Goal: Task Accomplishment & Management: Use online tool/utility

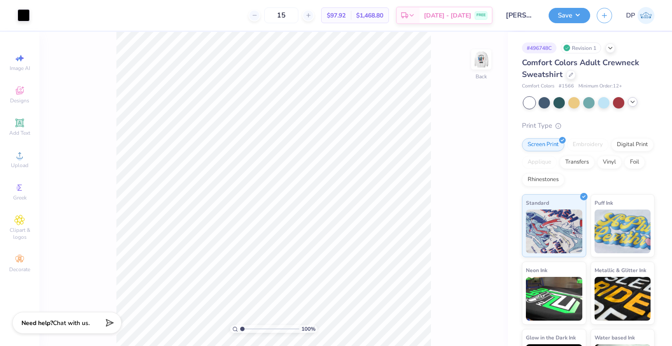
click at [632, 105] on div at bounding box center [633, 102] width 10 height 10
click at [636, 99] on icon at bounding box center [632, 101] width 7 height 7
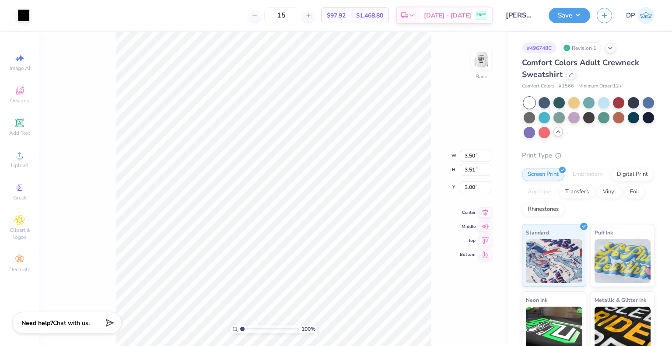
click at [635, 99] on div at bounding box center [633, 102] width 11 height 11
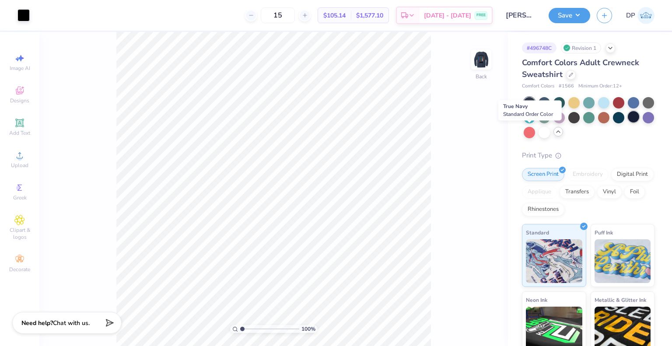
click at [628, 123] on div at bounding box center [633, 116] width 11 height 11
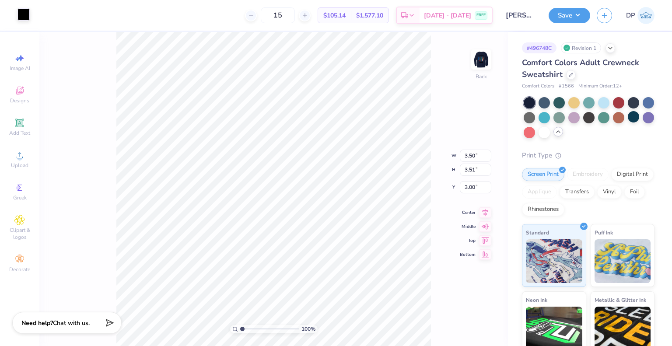
click at [21, 14] on div at bounding box center [24, 14] width 12 height 12
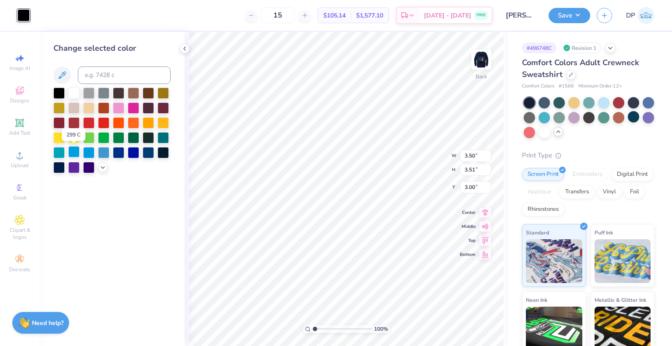
click at [72, 152] on div at bounding box center [73, 151] width 11 height 11
click at [87, 152] on div at bounding box center [88, 151] width 11 height 11
click at [101, 152] on div at bounding box center [103, 151] width 11 height 11
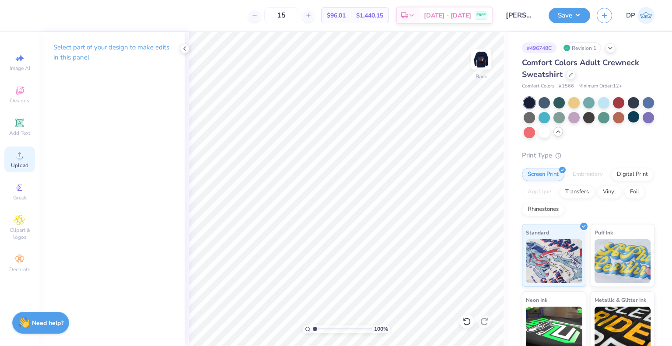
click at [18, 157] on circle at bounding box center [19, 158] width 5 height 5
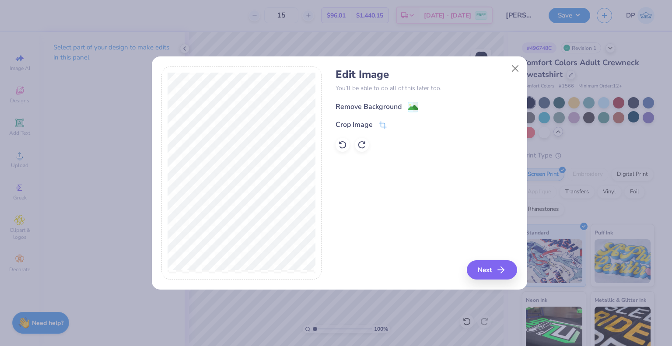
click at [393, 106] on div "Remove Background" at bounding box center [369, 107] width 66 height 11
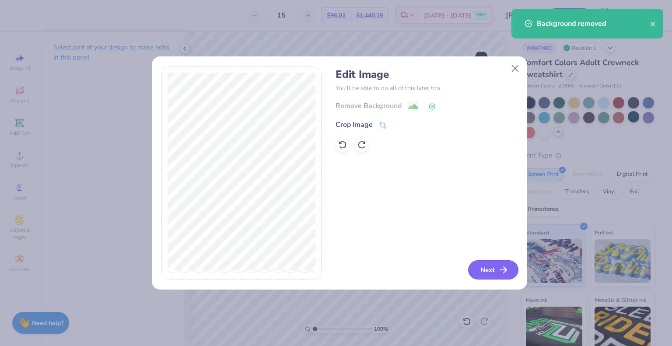
click at [494, 271] on button "Next" at bounding box center [493, 269] width 50 height 19
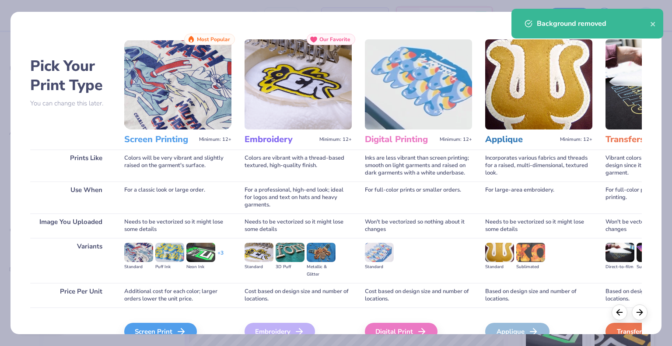
scroll to position [46, 0]
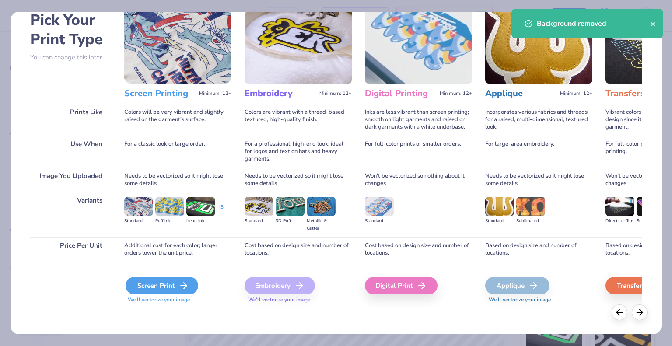
click at [159, 291] on div "Screen Print" at bounding box center [162, 286] width 73 height 18
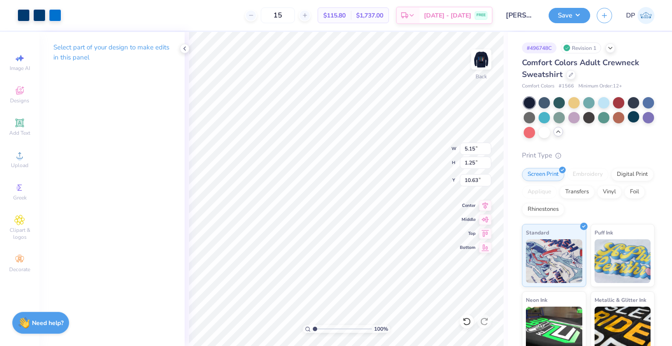
type input "3.00"
click at [22, 15] on div at bounding box center [24, 14] width 12 height 12
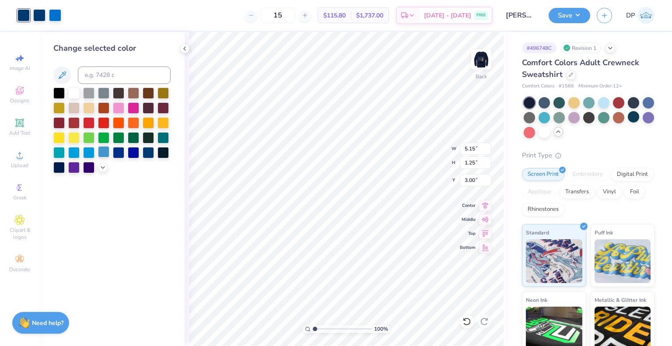
click at [105, 151] on div at bounding box center [103, 151] width 11 height 11
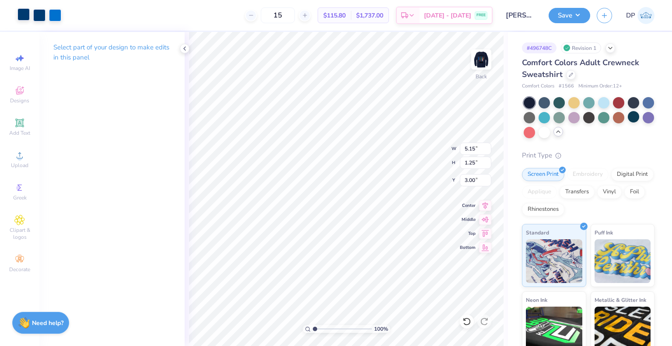
click at [28, 12] on div at bounding box center [24, 14] width 12 height 12
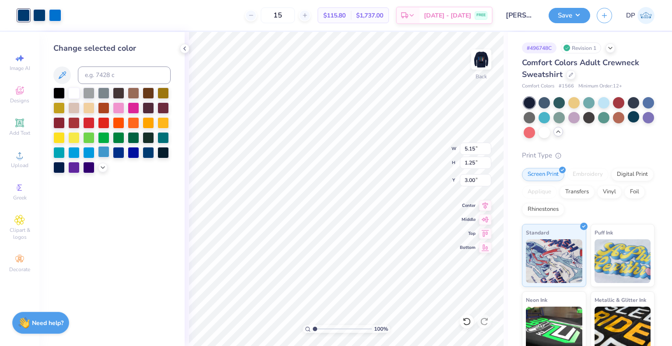
click at [100, 152] on div at bounding box center [103, 151] width 11 height 11
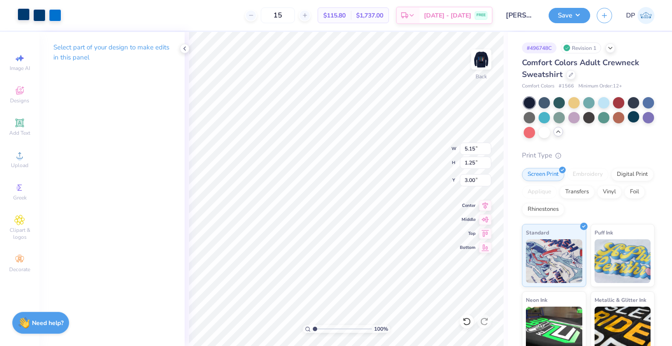
click at [24, 16] on div at bounding box center [24, 14] width 12 height 12
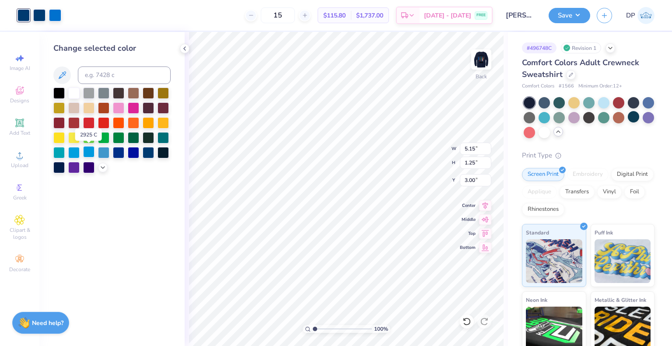
click at [86, 153] on div at bounding box center [88, 151] width 11 height 11
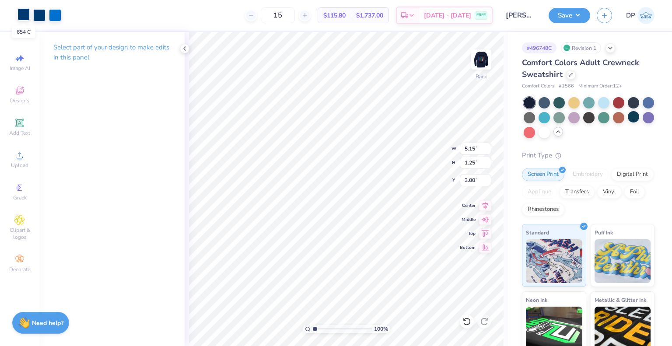
click at [25, 13] on div at bounding box center [24, 14] width 12 height 12
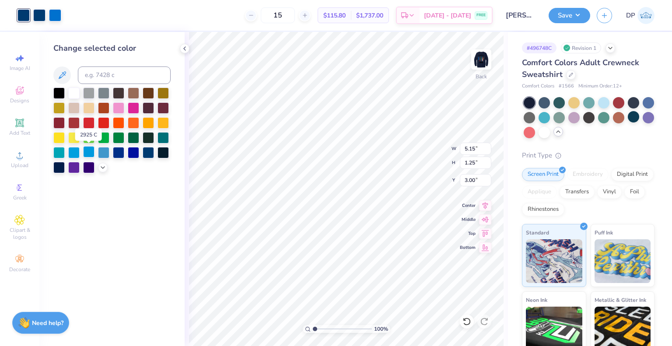
click at [92, 150] on div at bounding box center [88, 151] width 11 height 11
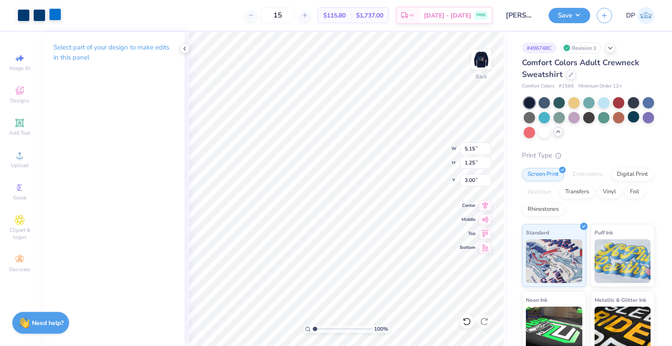
click at [53, 13] on div at bounding box center [55, 14] width 12 height 12
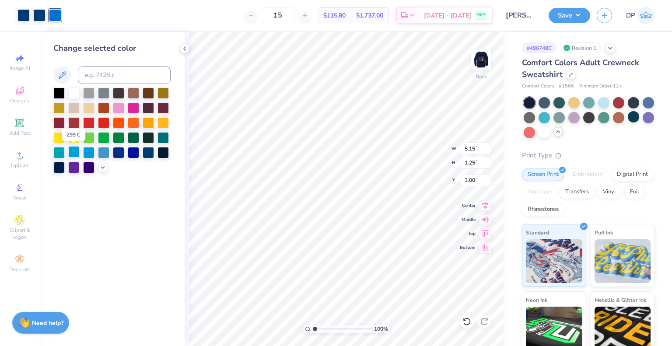
click at [79, 152] on div at bounding box center [73, 151] width 11 height 11
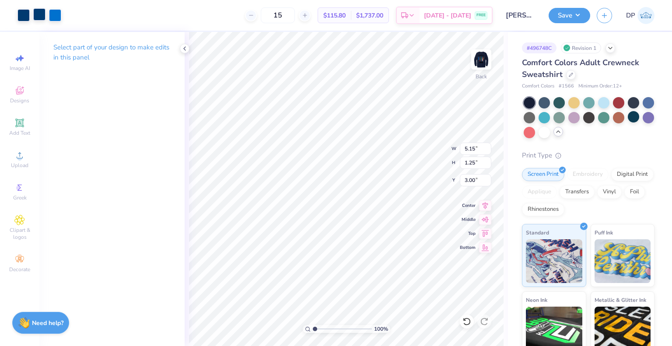
click at [42, 16] on div at bounding box center [39, 14] width 12 height 12
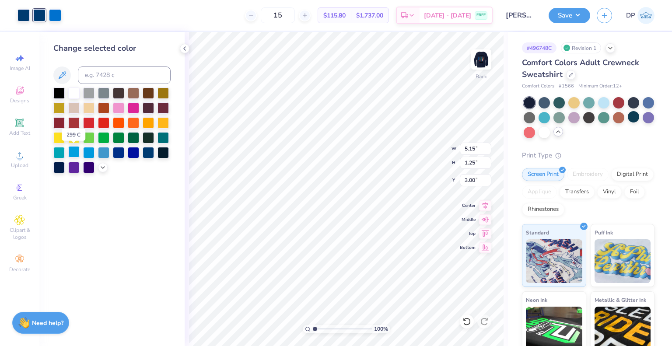
click at [77, 154] on div at bounding box center [73, 151] width 11 height 11
click at [23, 16] on div at bounding box center [24, 14] width 12 height 12
click at [76, 153] on div at bounding box center [73, 151] width 11 height 11
click at [55, 15] on div at bounding box center [55, 14] width 12 height 12
click at [73, 152] on div at bounding box center [73, 151] width 11 height 11
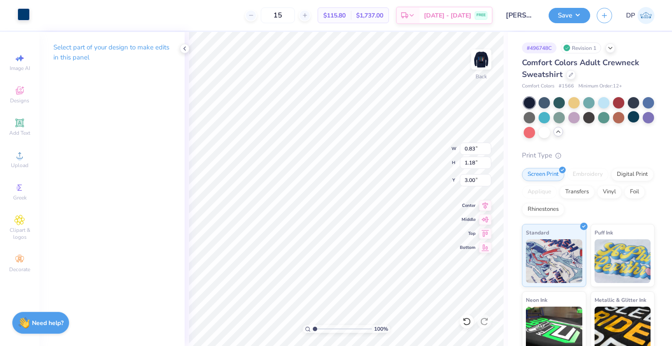
click at [23, 16] on div at bounding box center [24, 14] width 12 height 12
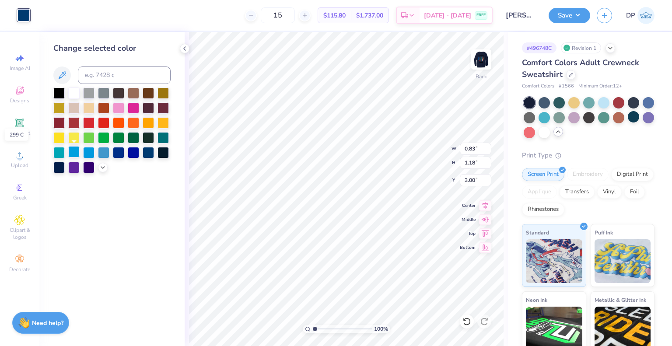
click at [72, 155] on div at bounding box center [73, 151] width 11 height 11
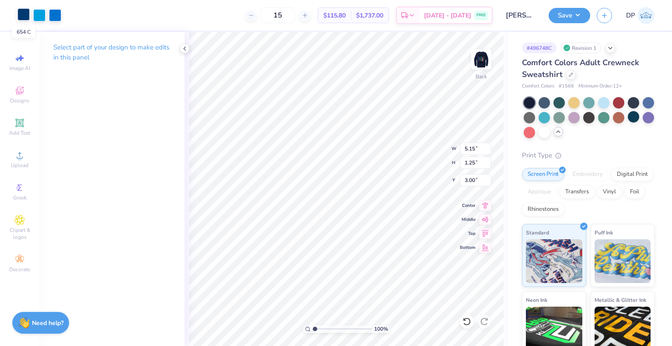
click at [28, 17] on div at bounding box center [24, 14] width 12 height 12
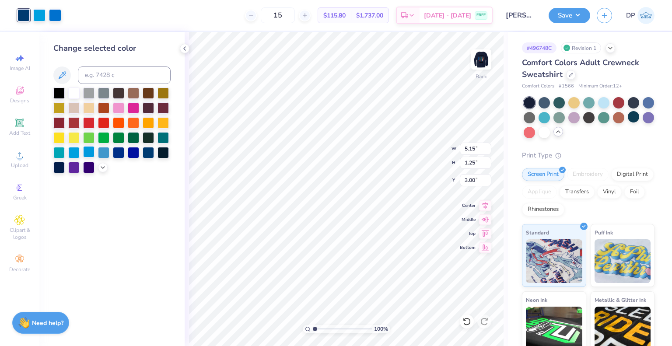
click at [88, 150] on div at bounding box center [88, 151] width 11 height 11
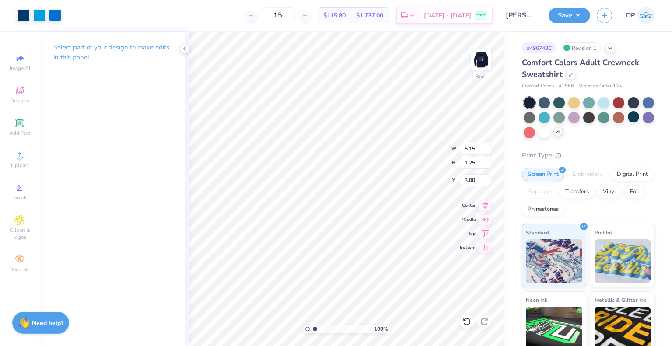
click at [88, 150] on div "Select part of your design to make edits in this panel" at bounding box center [111, 189] width 145 height 314
click at [54, 9] on div at bounding box center [55, 14] width 12 height 12
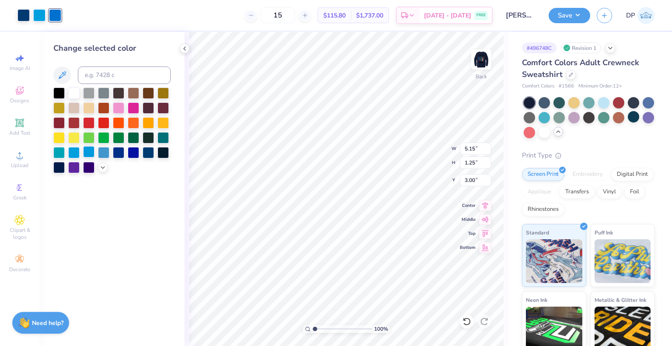
click at [91, 153] on div at bounding box center [88, 151] width 11 height 11
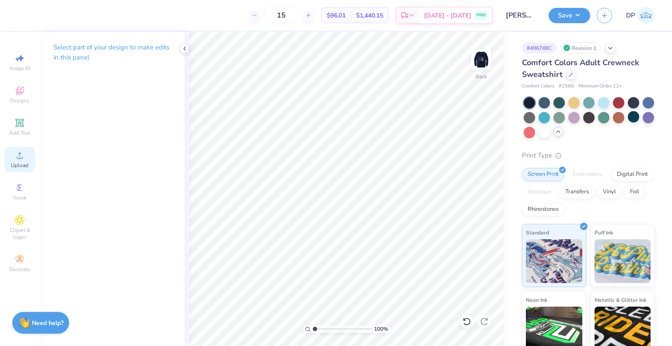
click at [19, 162] on span "Upload" at bounding box center [20, 165] width 18 height 7
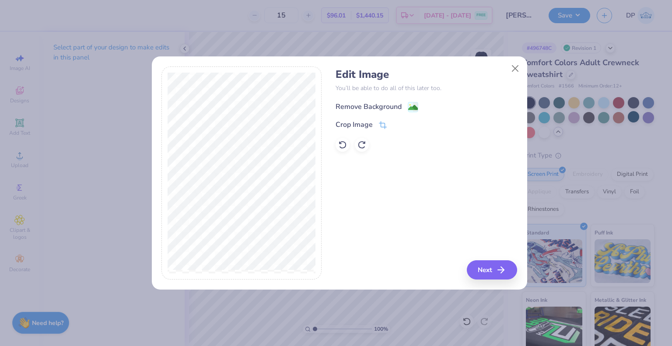
click at [393, 105] on div "Remove Background" at bounding box center [369, 107] width 66 height 11
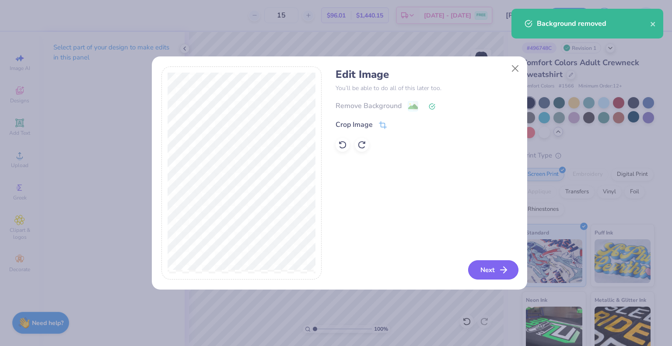
click at [492, 269] on button "Next" at bounding box center [493, 269] width 50 height 19
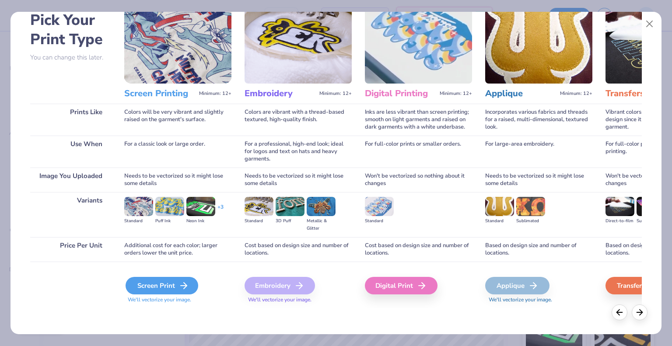
click at [157, 291] on div "Screen Print" at bounding box center [162, 286] width 73 height 18
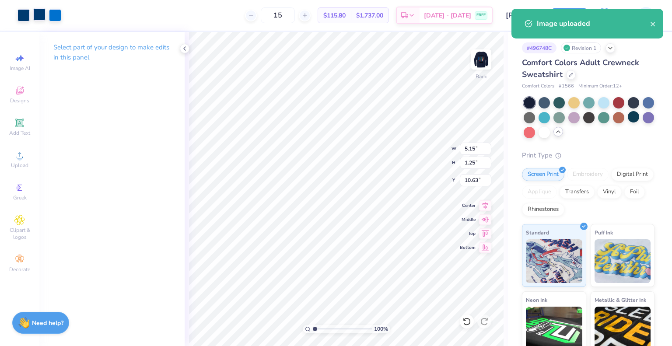
click at [40, 14] on div at bounding box center [39, 14] width 12 height 12
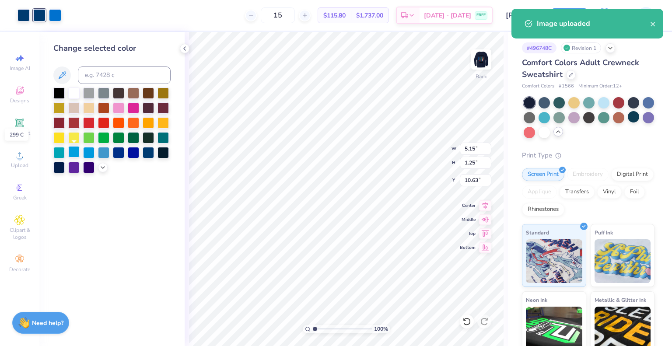
click at [75, 154] on div at bounding box center [73, 151] width 11 height 11
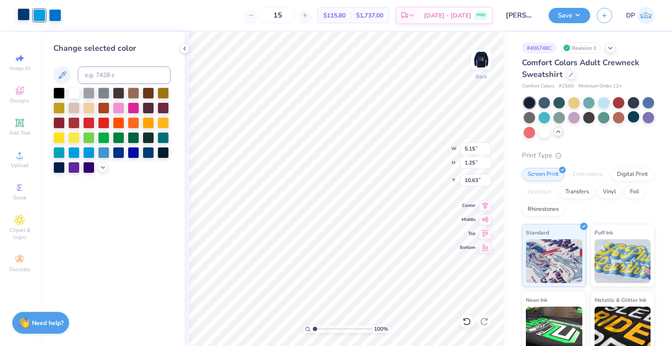
click at [25, 17] on div at bounding box center [24, 14] width 12 height 12
click at [74, 155] on div at bounding box center [73, 151] width 11 height 11
click at [52, 14] on div at bounding box center [55, 14] width 12 height 12
click at [76, 153] on div at bounding box center [73, 151] width 11 height 11
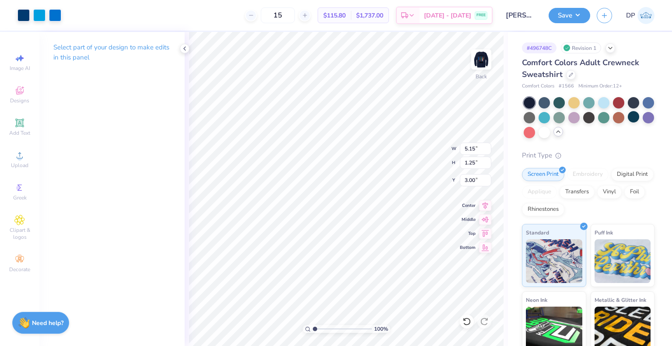
type input "3.00"
click at [483, 54] on img at bounding box center [481, 59] width 35 height 35
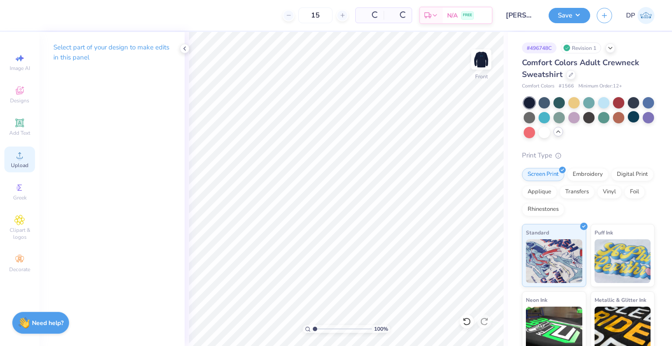
click at [21, 155] on icon at bounding box center [19, 155] width 11 height 11
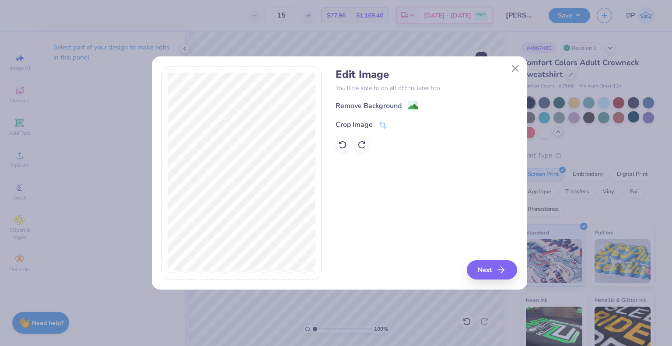
click at [378, 101] on div "Remove Background" at bounding box center [377, 106] width 83 height 11
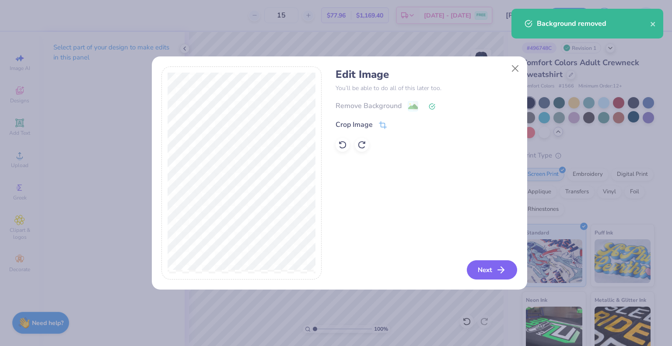
click at [483, 272] on button "Next" at bounding box center [492, 269] width 50 height 19
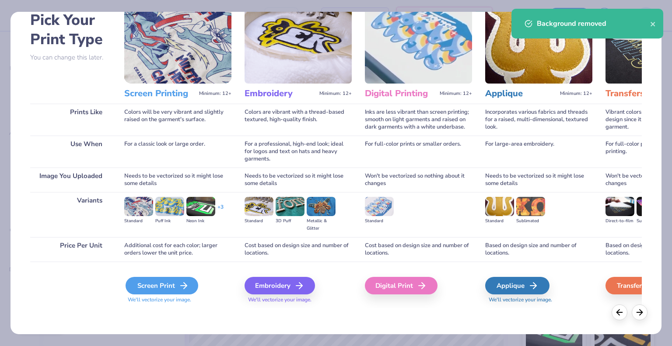
click at [166, 288] on div "Screen Print" at bounding box center [162, 286] width 73 height 18
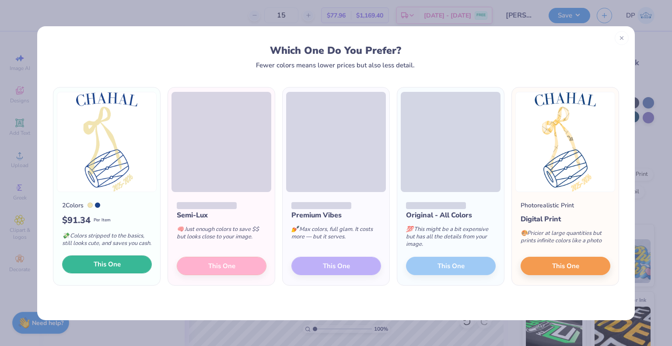
click at [128, 262] on button "This One" at bounding box center [107, 265] width 90 height 18
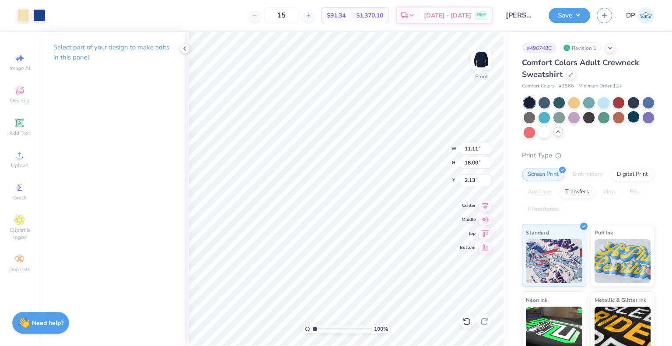
click at [37, 13] on div at bounding box center [336, 173] width 672 height 346
click at [40, 19] on div at bounding box center [39, 14] width 12 height 12
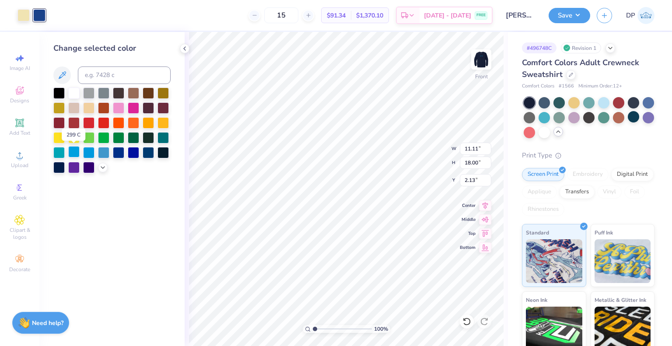
click at [77, 152] on div at bounding box center [73, 151] width 11 height 11
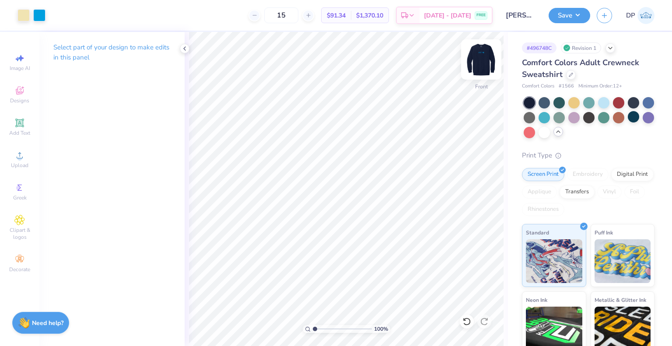
click at [486, 60] on img at bounding box center [481, 59] width 35 height 35
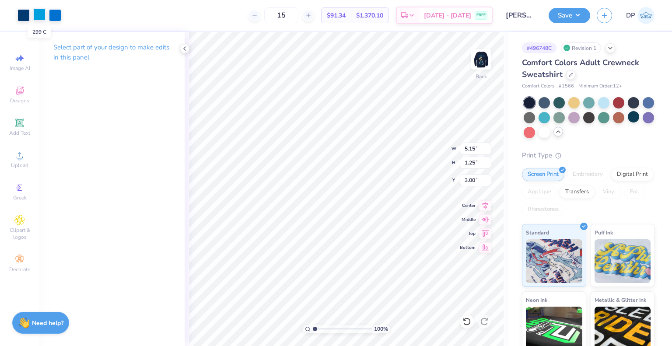
click at [37, 14] on div at bounding box center [39, 14] width 12 height 12
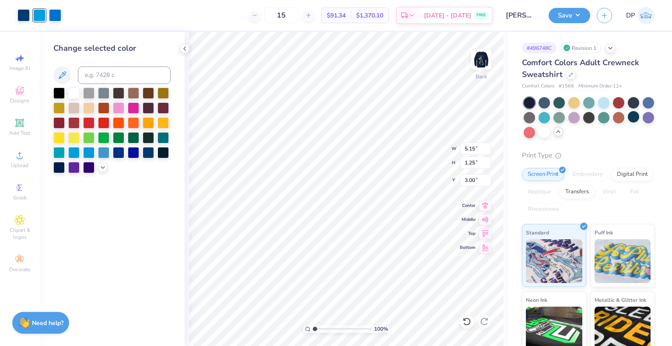
click at [47, 11] on div at bounding box center [40, 15] width 44 height 12
click at [53, 11] on div at bounding box center [55, 14] width 12 height 12
click at [88, 152] on div at bounding box center [88, 151] width 11 height 11
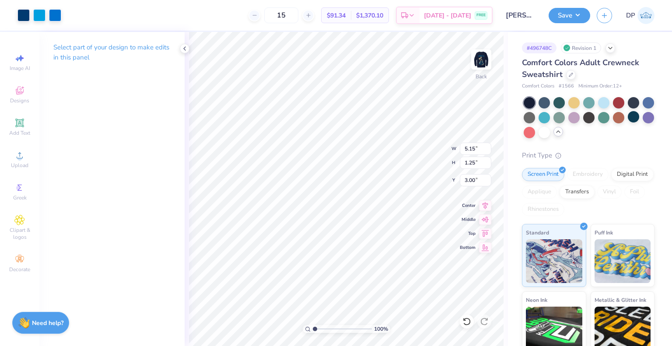
click at [88, 152] on div "Select part of your design to make edits in this panel" at bounding box center [111, 189] width 145 height 314
click at [606, 102] on div at bounding box center [603, 101] width 11 height 11
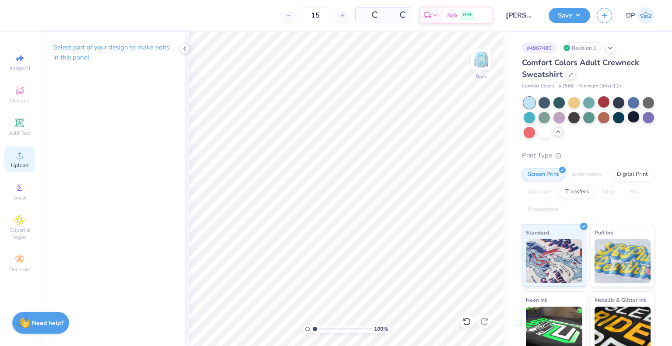
click at [25, 158] on div "Upload" at bounding box center [19, 160] width 31 height 26
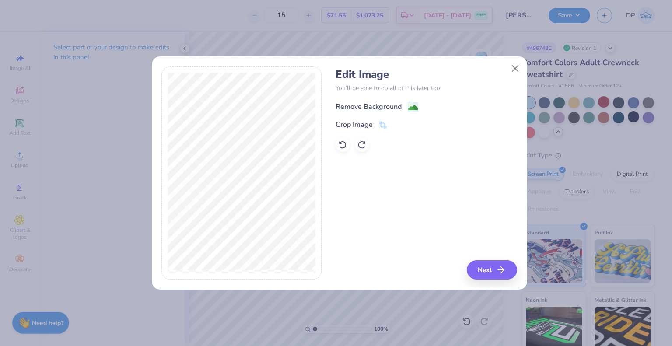
click at [372, 108] on div "Remove Background" at bounding box center [369, 107] width 66 height 11
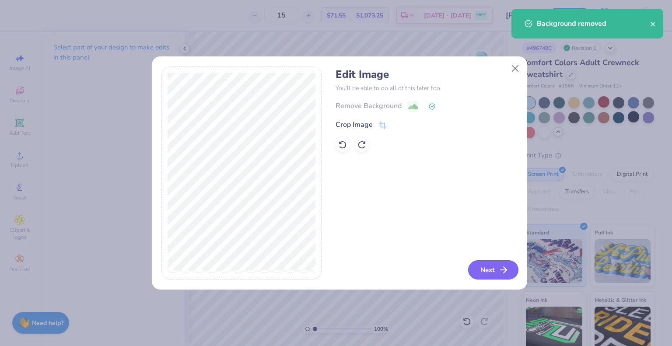
click at [495, 273] on button "Next" at bounding box center [493, 269] width 50 height 19
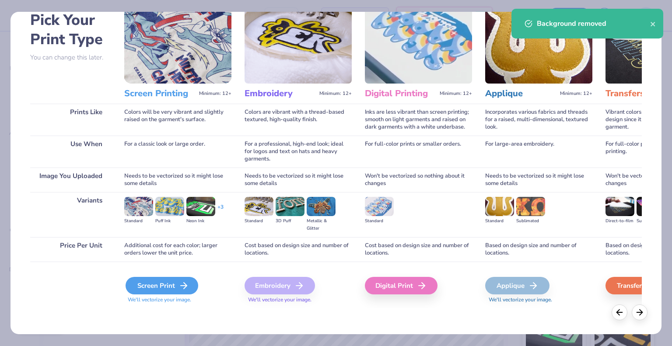
click at [158, 287] on div "Screen Print" at bounding box center [162, 286] width 73 height 18
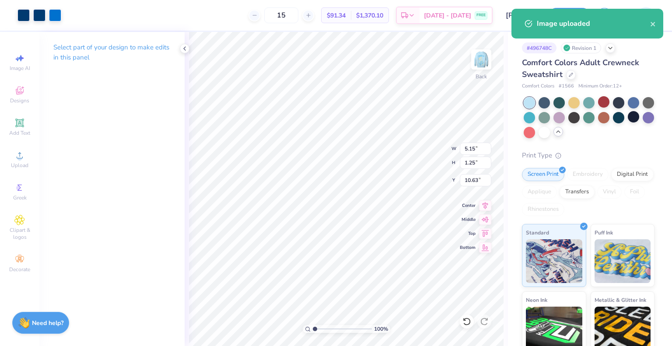
type input "3.00"
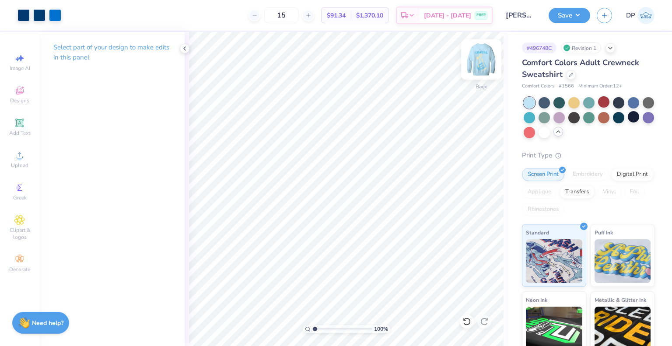
click at [487, 63] on img at bounding box center [481, 59] width 35 height 35
click at [485, 61] on img at bounding box center [481, 59] width 35 height 35
click at [35, 15] on div at bounding box center [39, 14] width 12 height 12
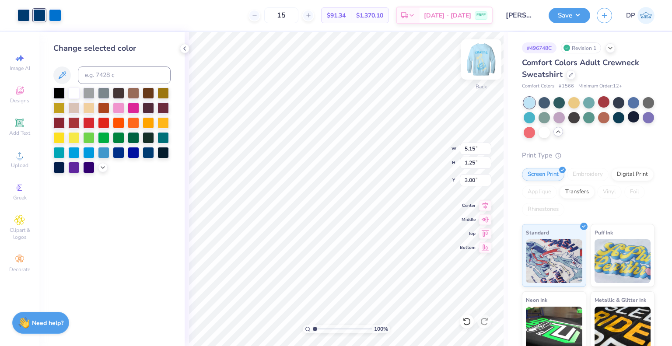
click at [487, 65] on img at bounding box center [481, 59] width 35 height 35
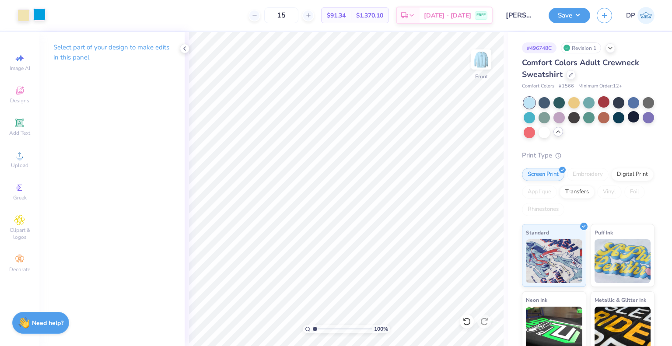
click at [39, 14] on div at bounding box center [39, 14] width 12 height 12
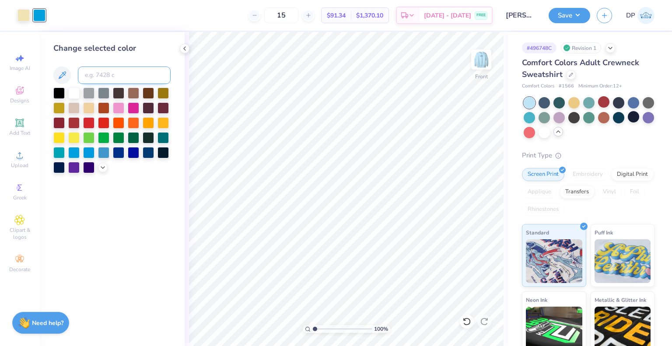
click at [131, 79] on input at bounding box center [124, 76] width 93 height 18
type input "541"
click at [529, 346] on html "Art colors 15 $91.34 Per Item $1,370.10 Total Est. Delivery [DATE] - [DATE] FRE…" at bounding box center [336, 173] width 672 height 346
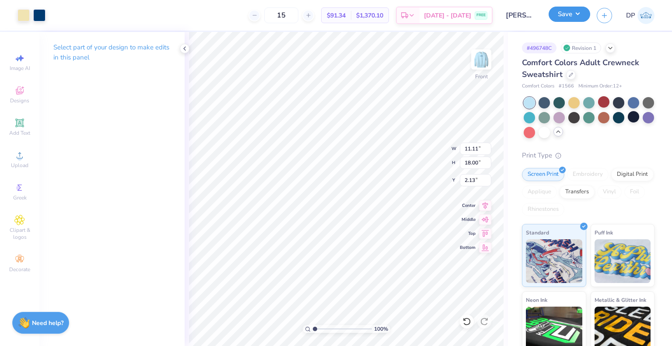
click at [576, 17] on button "Save" at bounding box center [570, 14] width 42 height 15
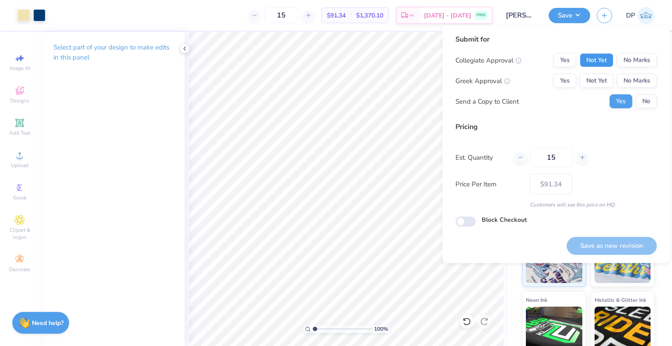
click at [592, 67] on button "Not Yet" at bounding box center [597, 60] width 34 height 14
click at [595, 76] on button "Not Yet" at bounding box center [597, 81] width 34 height 14
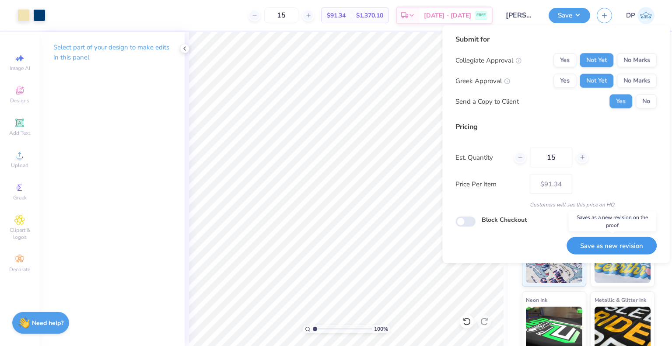
click at [622, 247] on button "Save as new revision" at bounding box center [612, 246] width 90 height 18
type input "$91.34"
